Goal: Find specific page/section: Find specific page/section

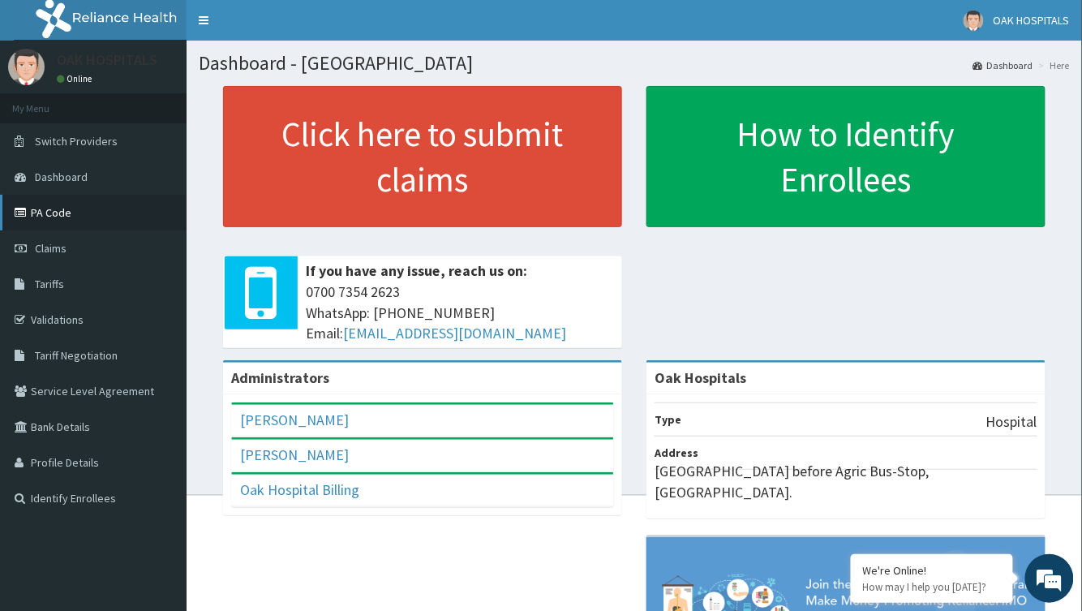
click at [55, 205] on link "PA Code" at bounding box center [93, 213] width 187 height 36
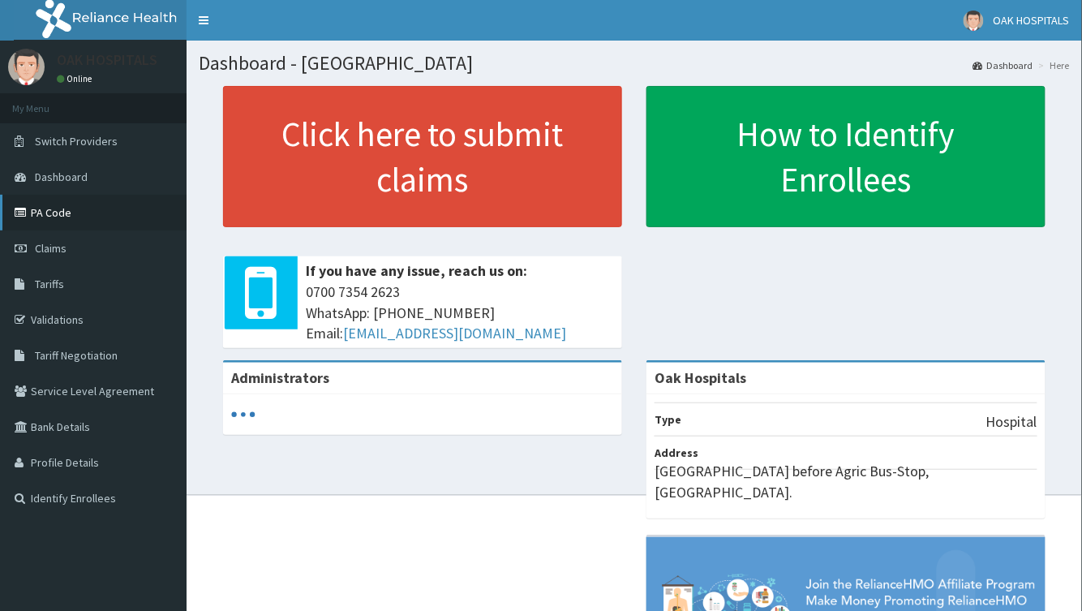
click at [67, 202] on link "PA Code" at bounding box center [93, 213] width 187 height 36
